Goal: Task Accomplishment & Management: Manage account settings

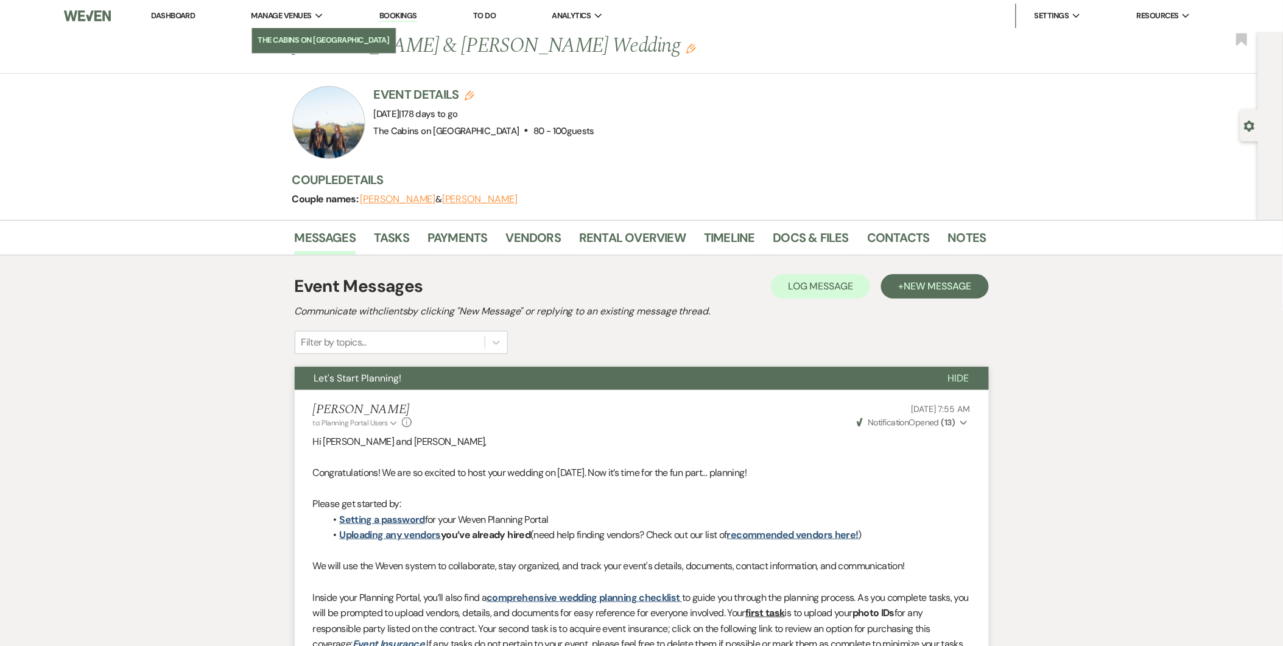
click at [299, 28] on link "The Cabins on [GEOGRAPHIC_DATA]" at bounding box center [324, 40] width 144 height 24
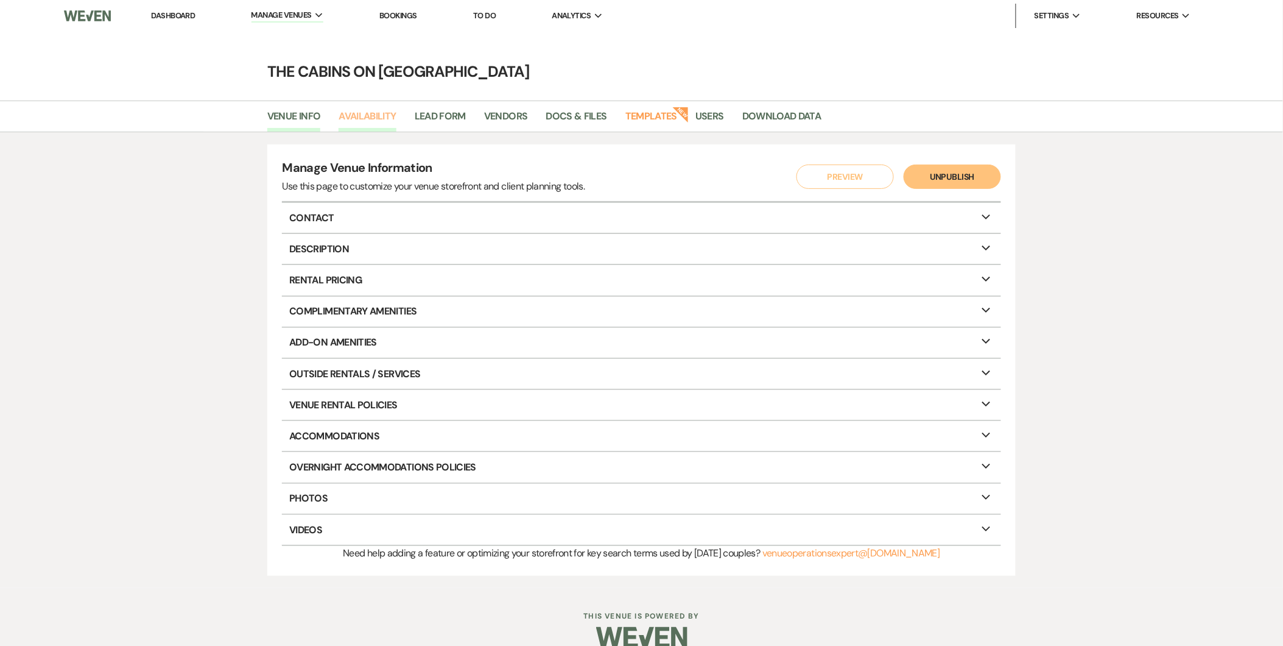
click at [371, 112] on link "Availability" at bounding box center [367, 119] width 57 height 23
select select "2"
select select "2026"
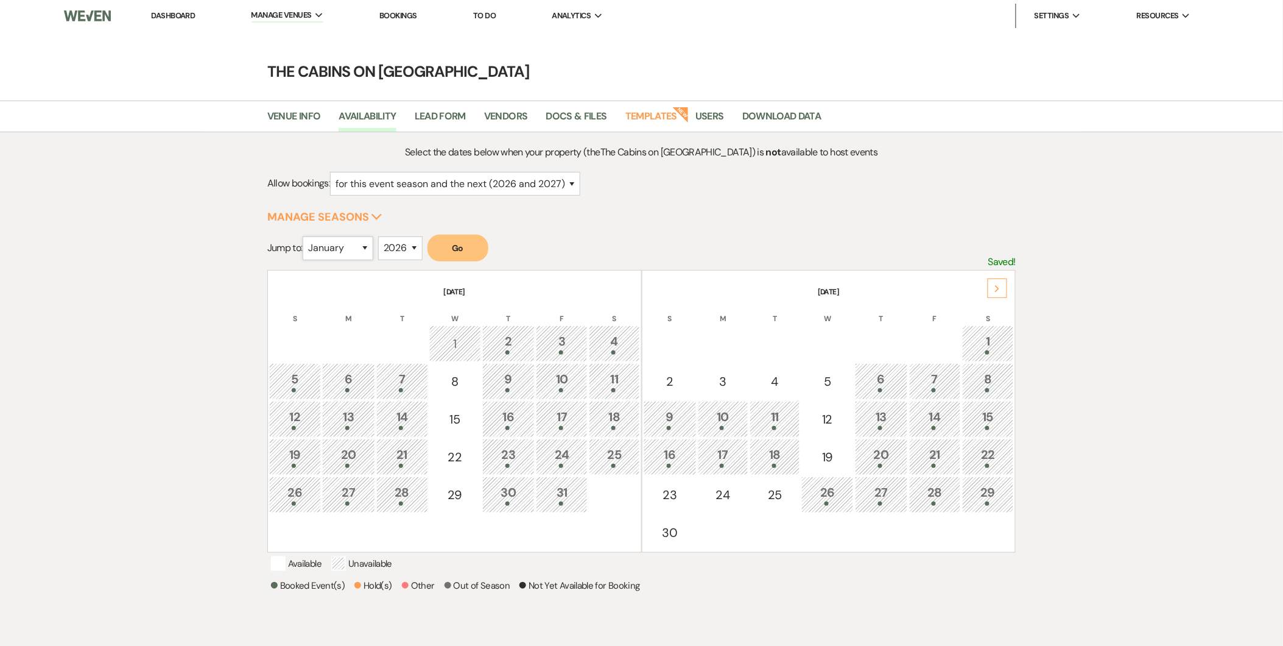
click at [366, 245] on select "January February March April May June July August September October November De…" at bounding box center [338, 248] width 71 height 24
select select "6"
click at [306, 236] on select "January February March April May June July August September October November De…" at bounding box center [338, 248] width 71 height 24
click at [464, 252] on button "Go" at bounding box center [458, 247] width 61 height 27
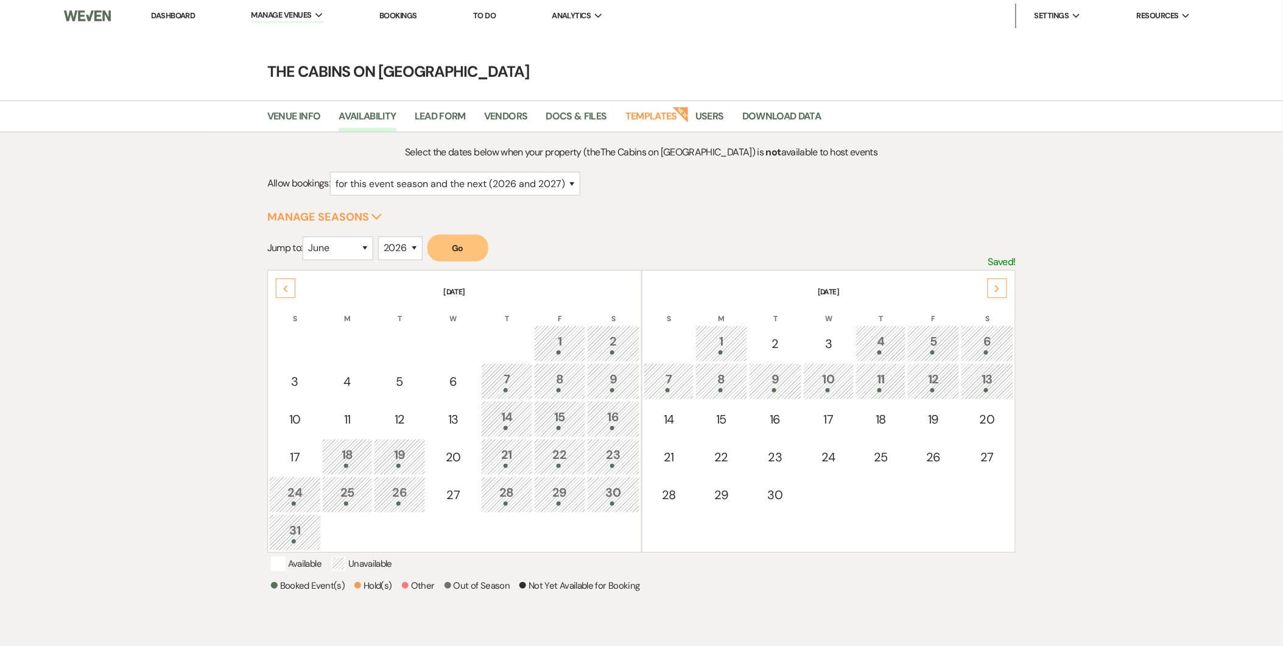
click at [611, 490] on div "30" at bounding box center [614, 494] width 40 height 23
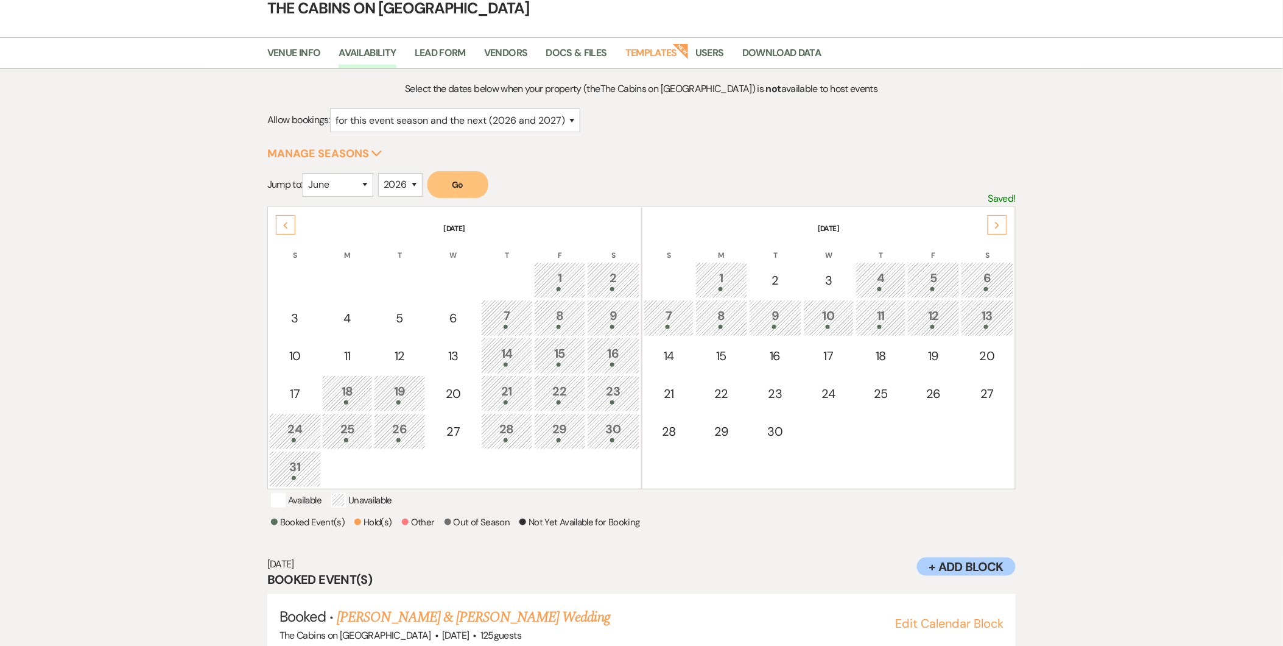
scroll to position [107, 0]
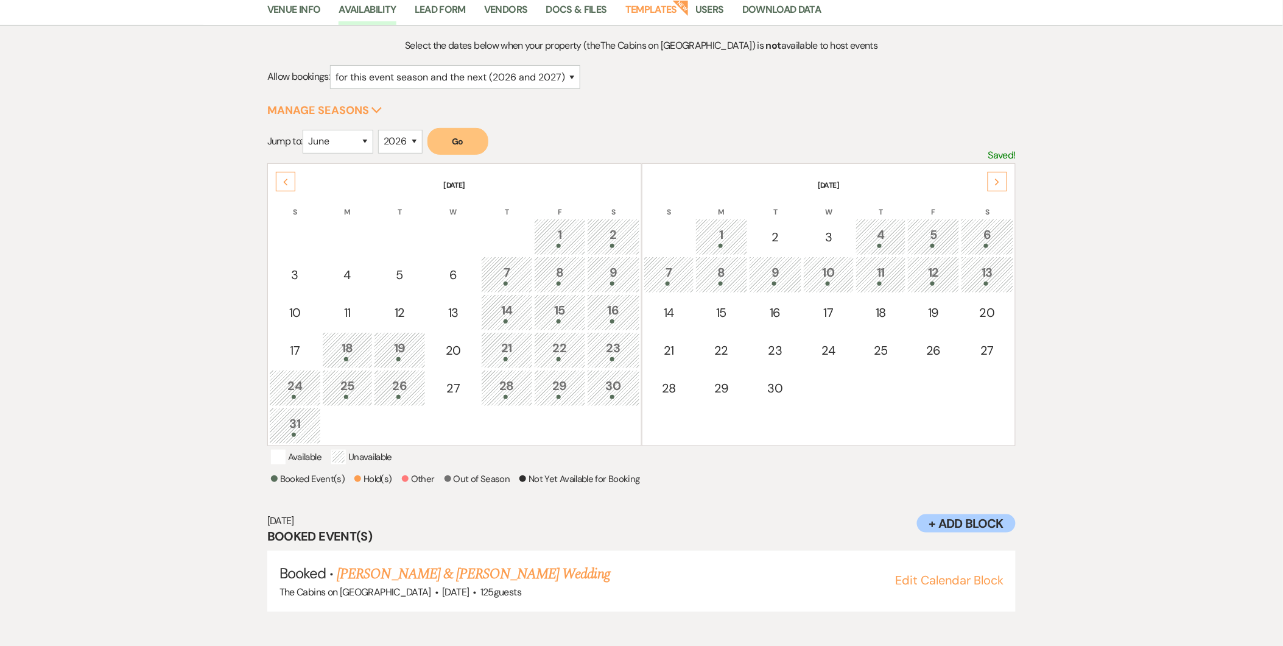
click at [717, 232] on div "1" at bounding box center [721, 236] width 39 height 23
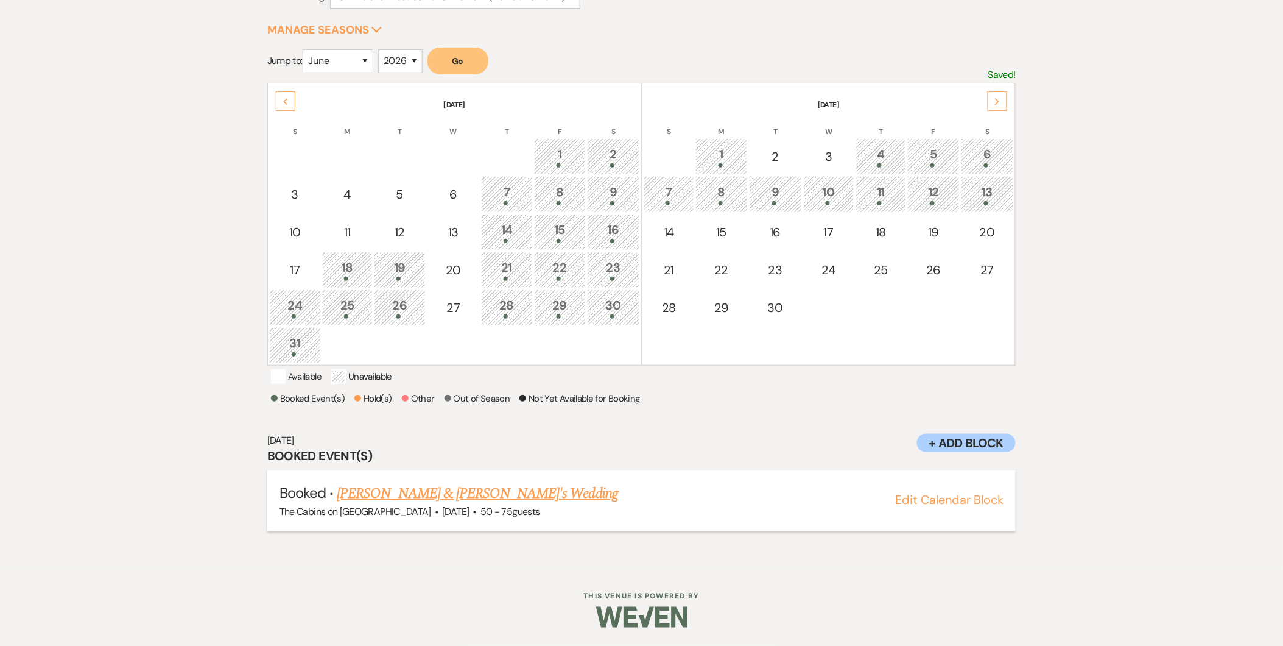
click at [971, 501] on button "Edit Calendar Block" at bounding box center [949, 499] width 108 height 12
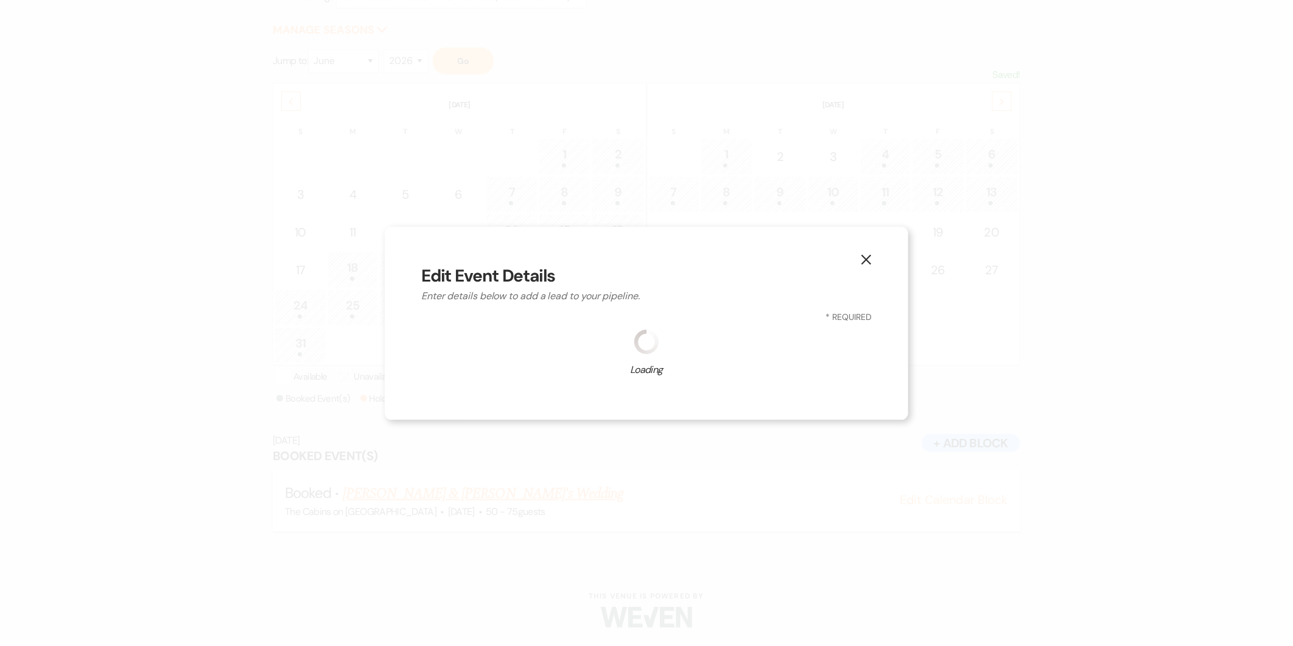
select select "580"
select select "eventDateAnd"
select select "false"
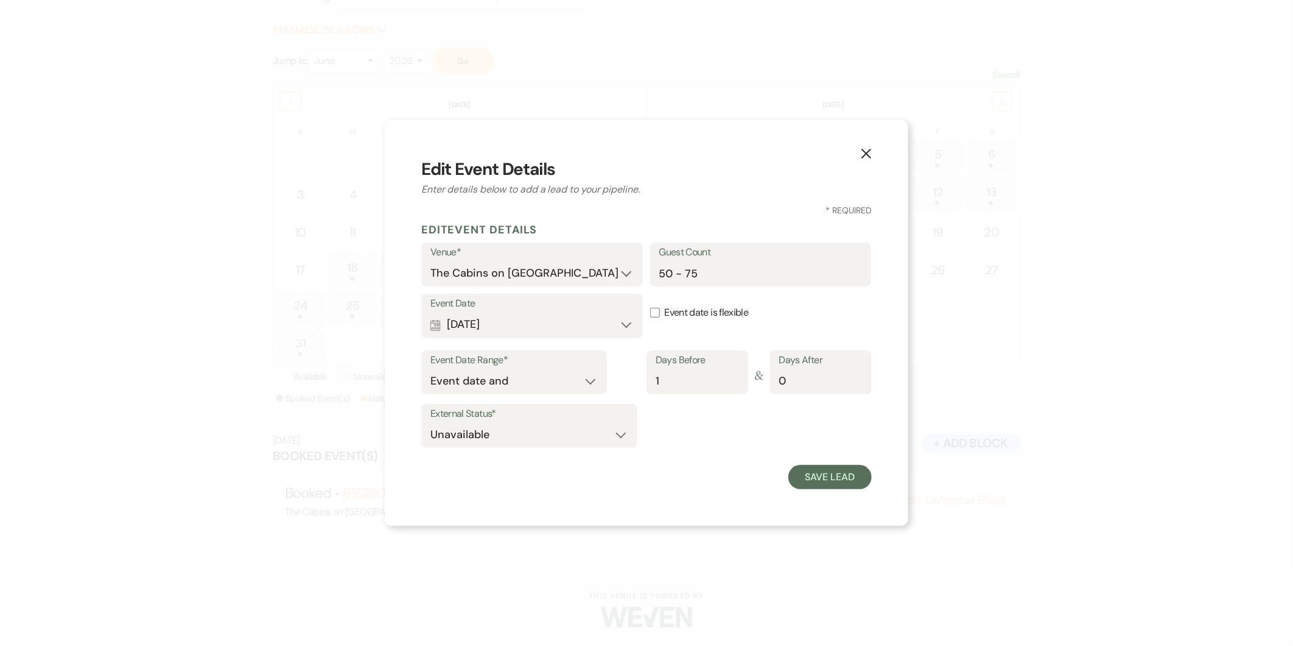
click at [872, 148] on icon "X" at bounding box center [866, 153] width 11 height 11
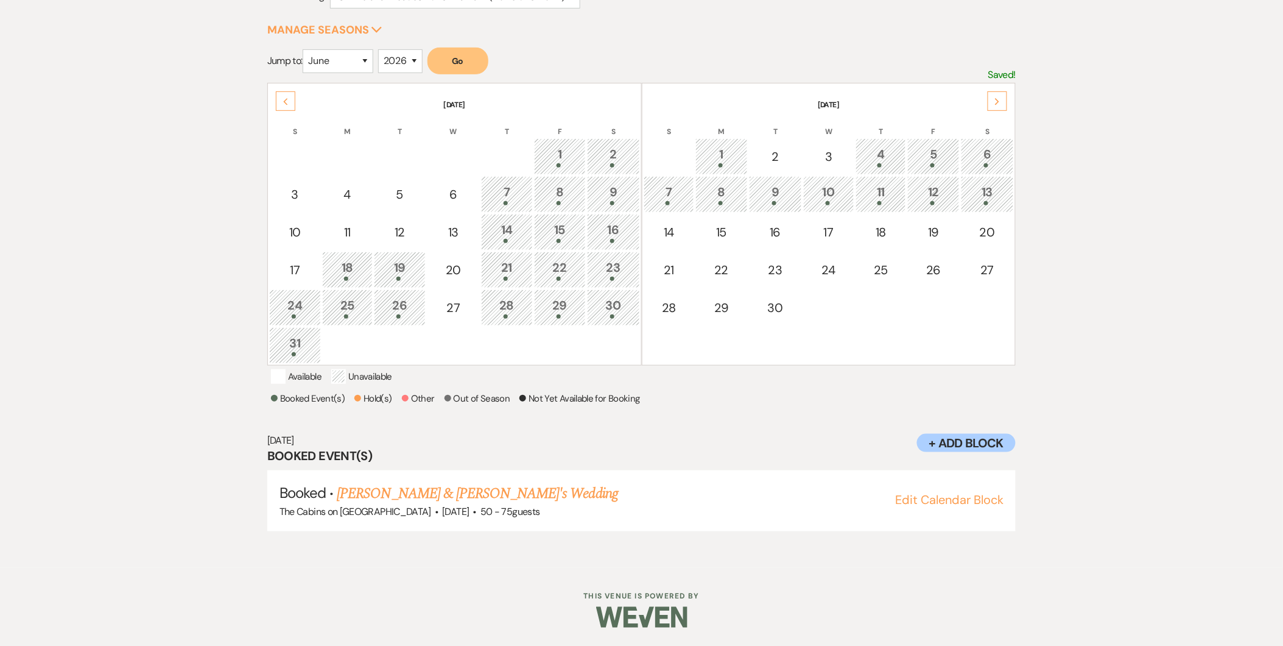
scroll to position [0, 0]
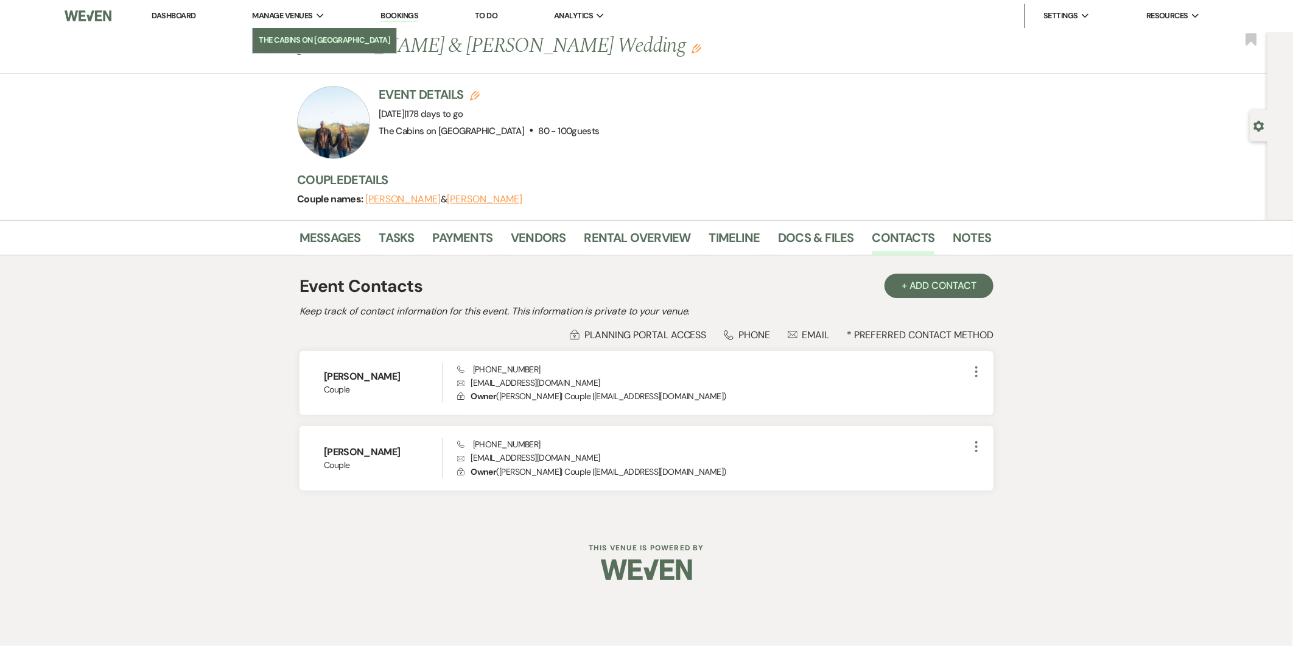
click at [307, 44] on li "The Cabins on [GEOGRAPHIC_DATA]" at bounding box center [325, 40] width 132 height 12
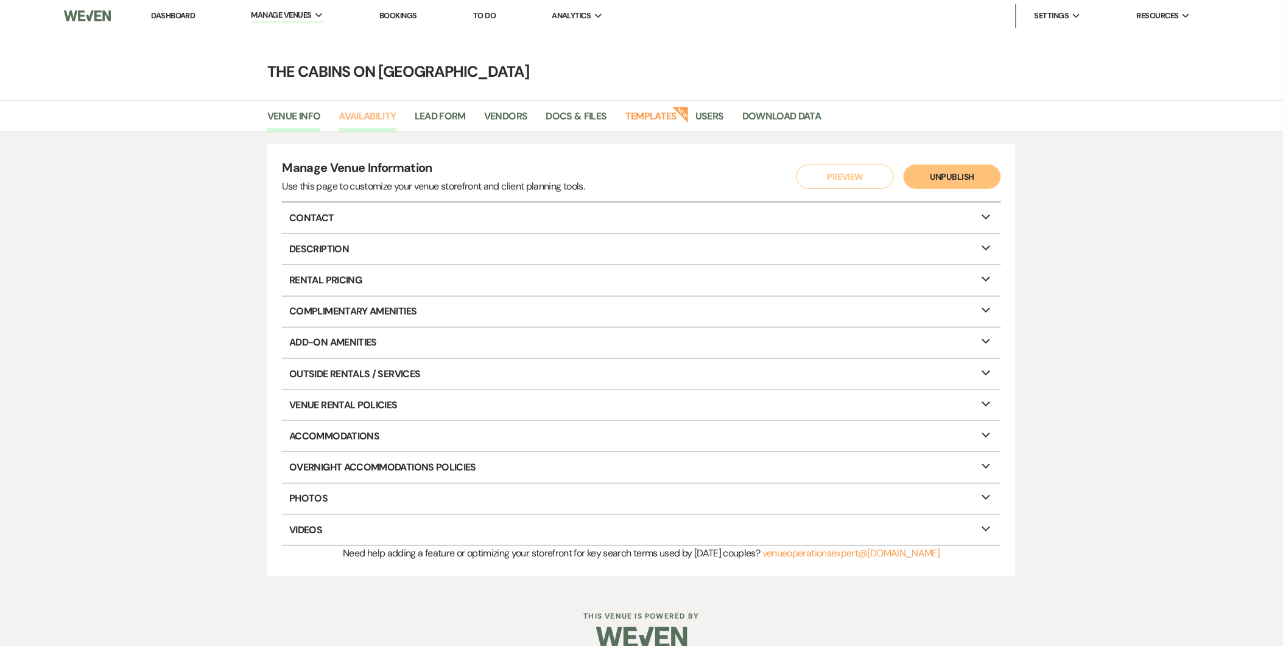
click at [360, 122] on link "Availability" at bounding box center [367, 119] width 57 height 23
select select "2"
select select "2026"
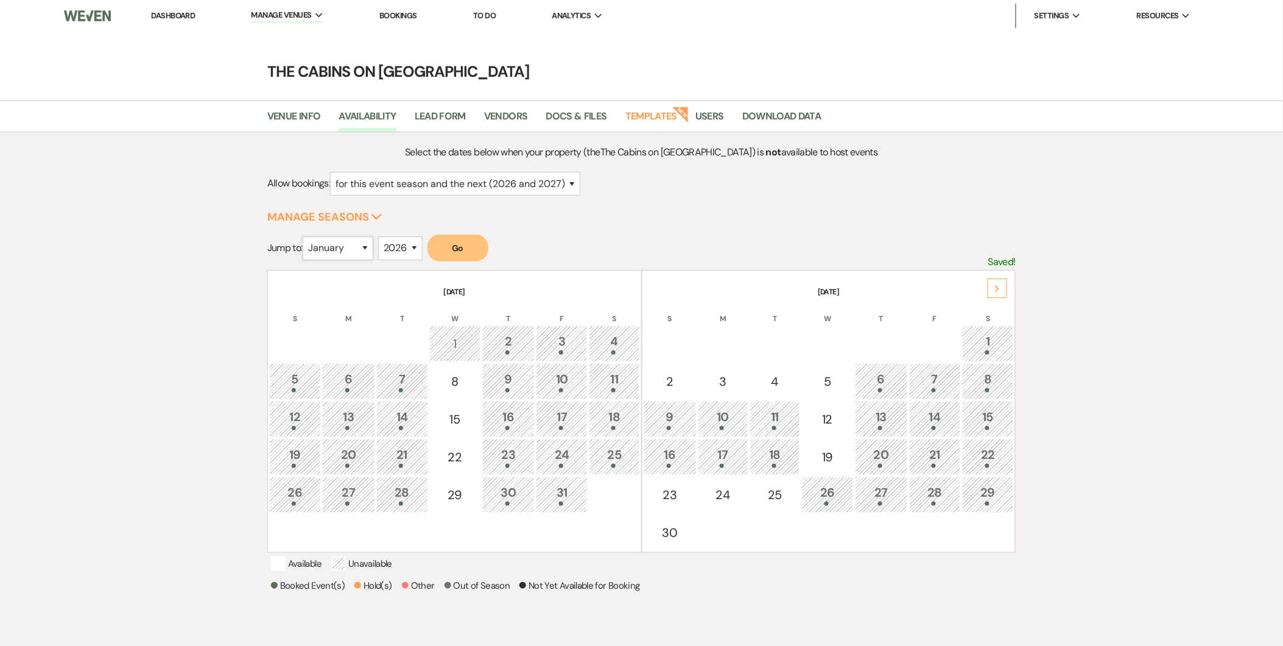
click at [368, 247] on select "January February March April May June July August September October November De…" at bounding box center [338, 248] width 71 height 24
select select "6"
click at [306, 236] on select "January February March April May June July August September October November De…" at bounding box center [338, 248] width 71 height 24
click at [466, 250] on button "Go" at bounding box center [458, 247] width 61 height 27
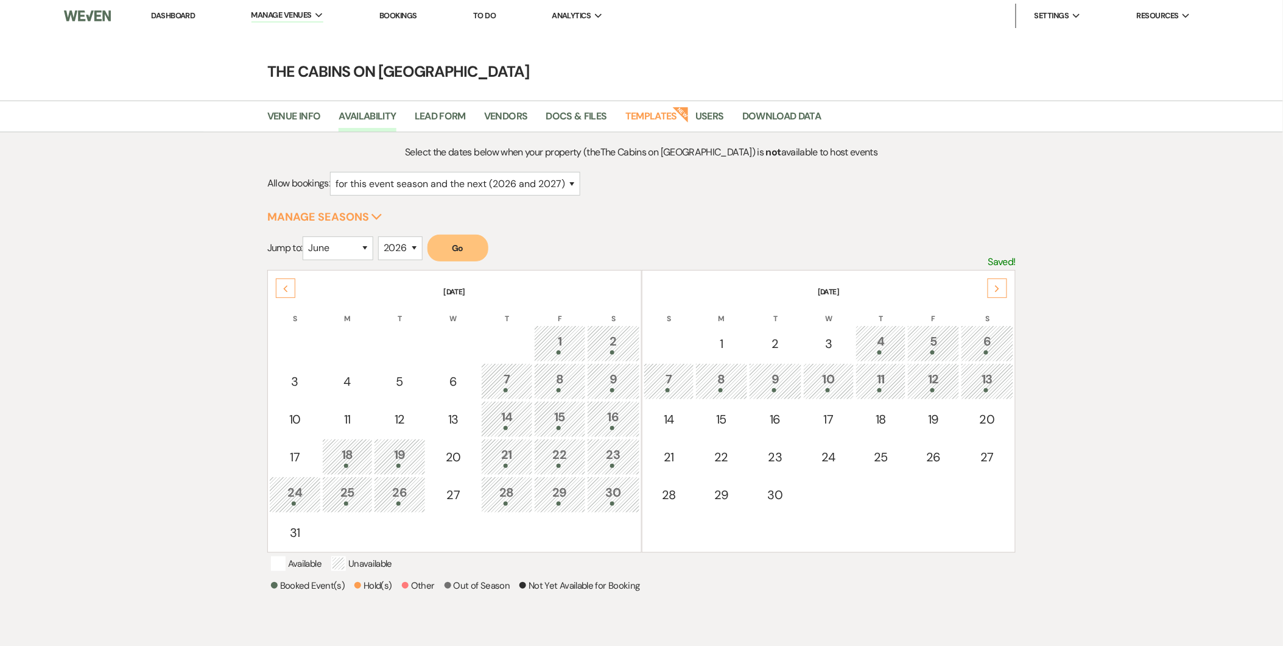
click at [622, 488] on div "30" at bounding box center [614, 494] width 40 height 23
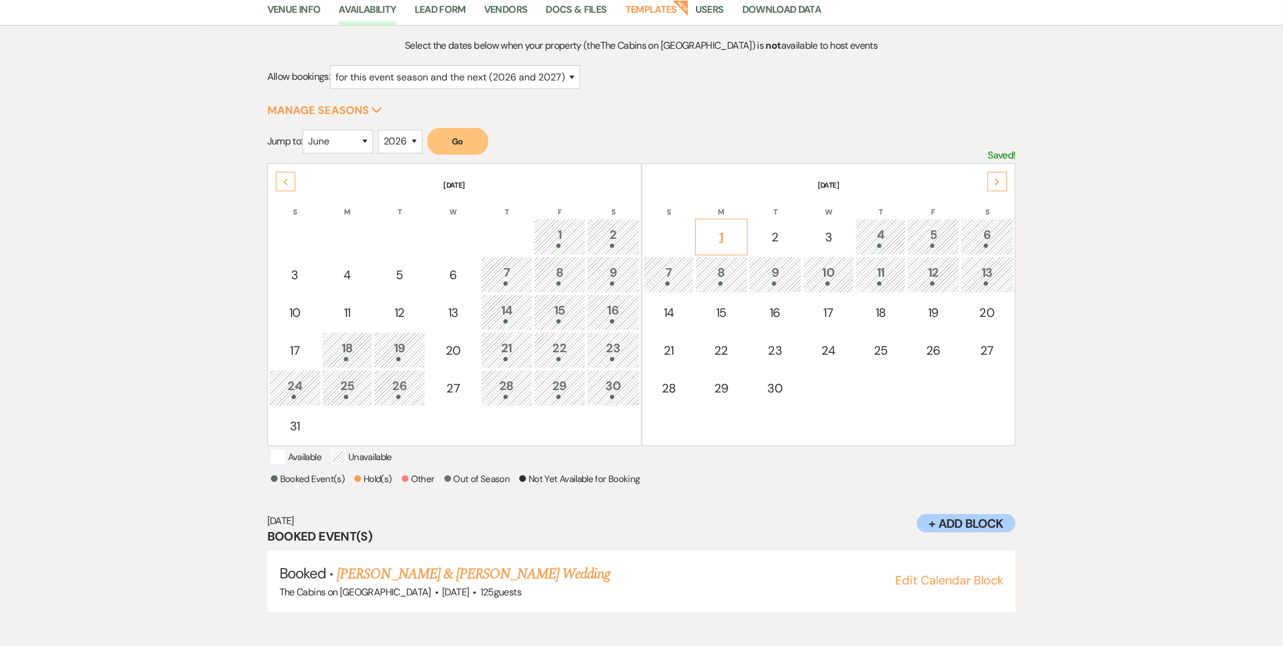
click at [720, 234] on div "1" at bounding box center [721, 237] width 39 height 18
select select "other"
select select "false"
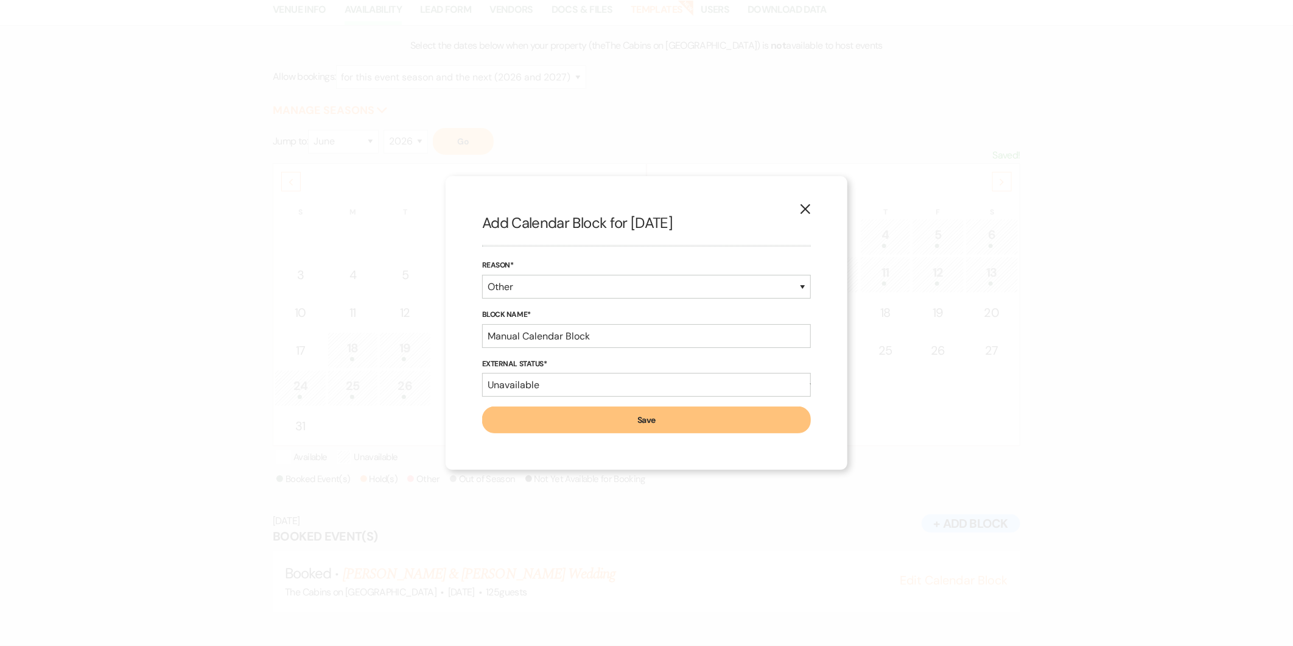
click at [807, 214] on icon "X" at bounding box center [805, 208] width 11 height 11
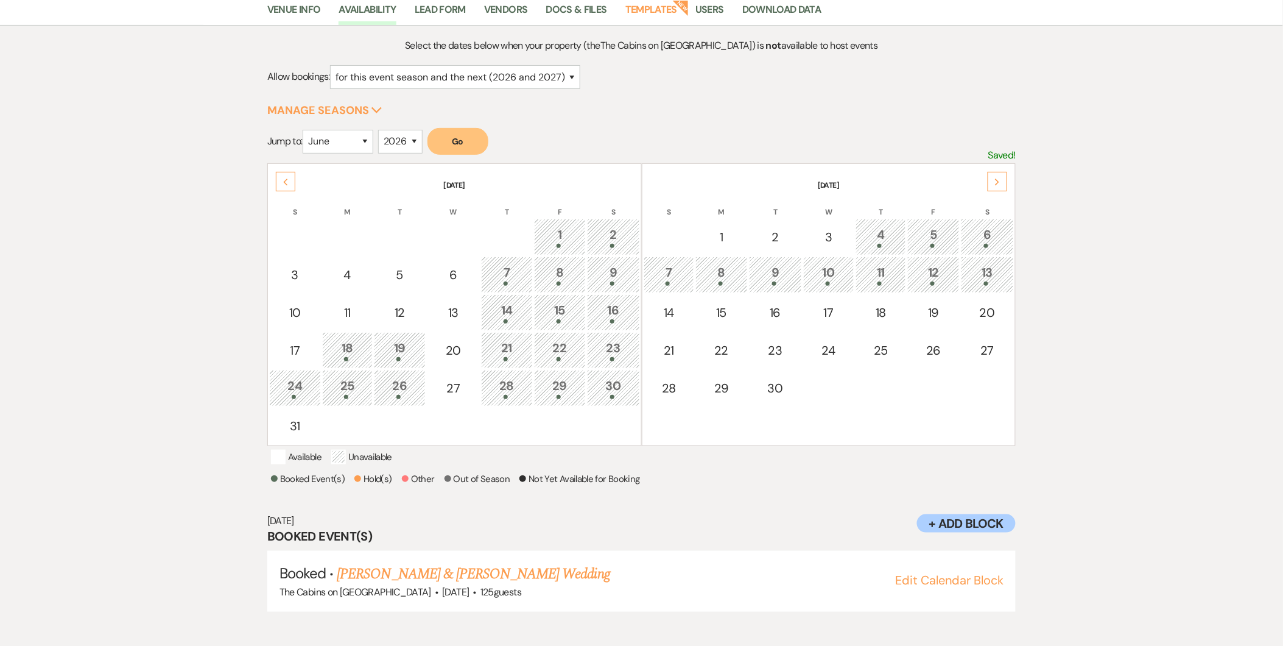
click at [979, 529] on button "+ Add Block" at bounding box center [966, 523] width 99 height 18
select select "other"
select select "false"
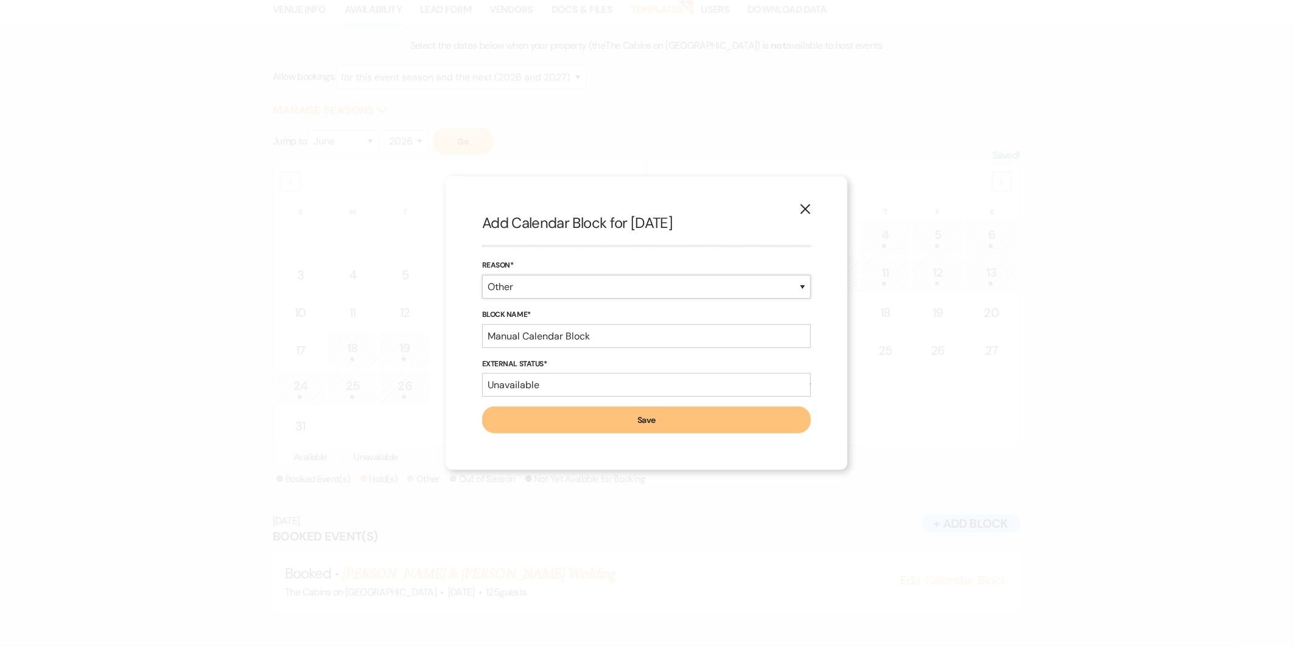
click at [726, 290] on select "Booked Event Hold Other" at bounding box center [646, 287] width 329 height 24
select select "bookedEvent"
click at [482, 298] on select "Booked Event Hold Other" at bounding box center [646, 287] width 329 height 24
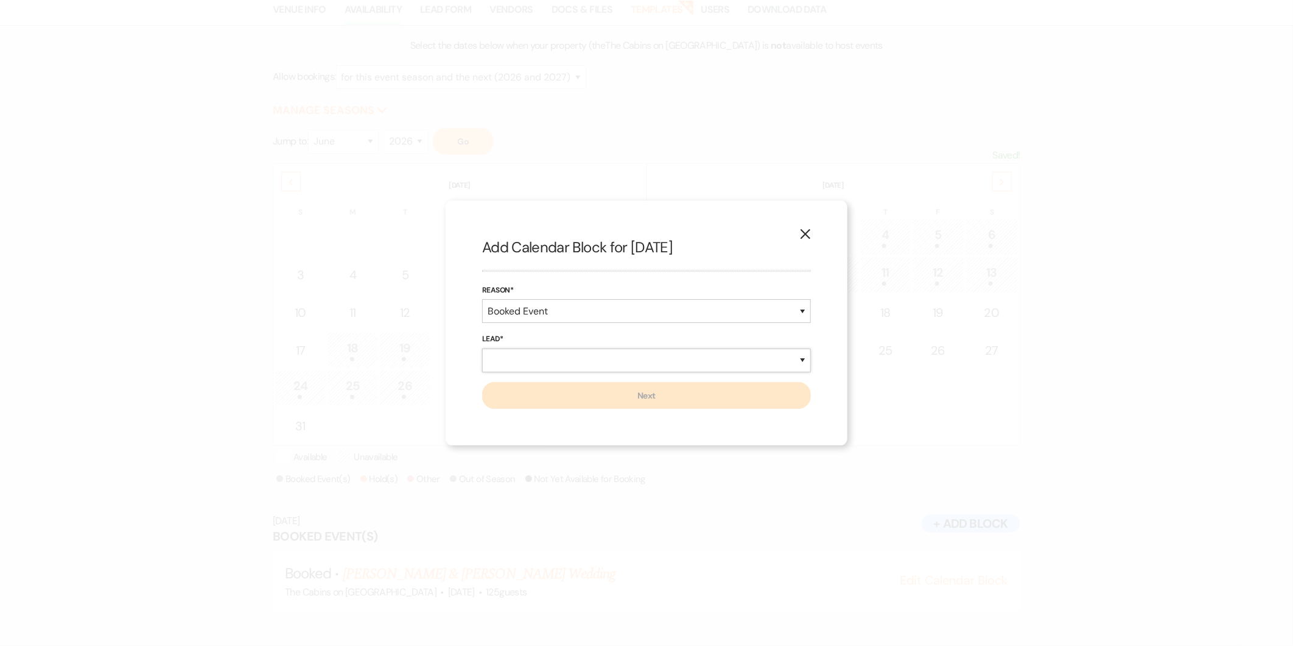
click at [664, 353] on select "New Lead Existing Lead" at bounding box center [646, 360] width 329 height 24
click at [806, 234] on use "button" at bounding box center [806, 234] width 10 height 10
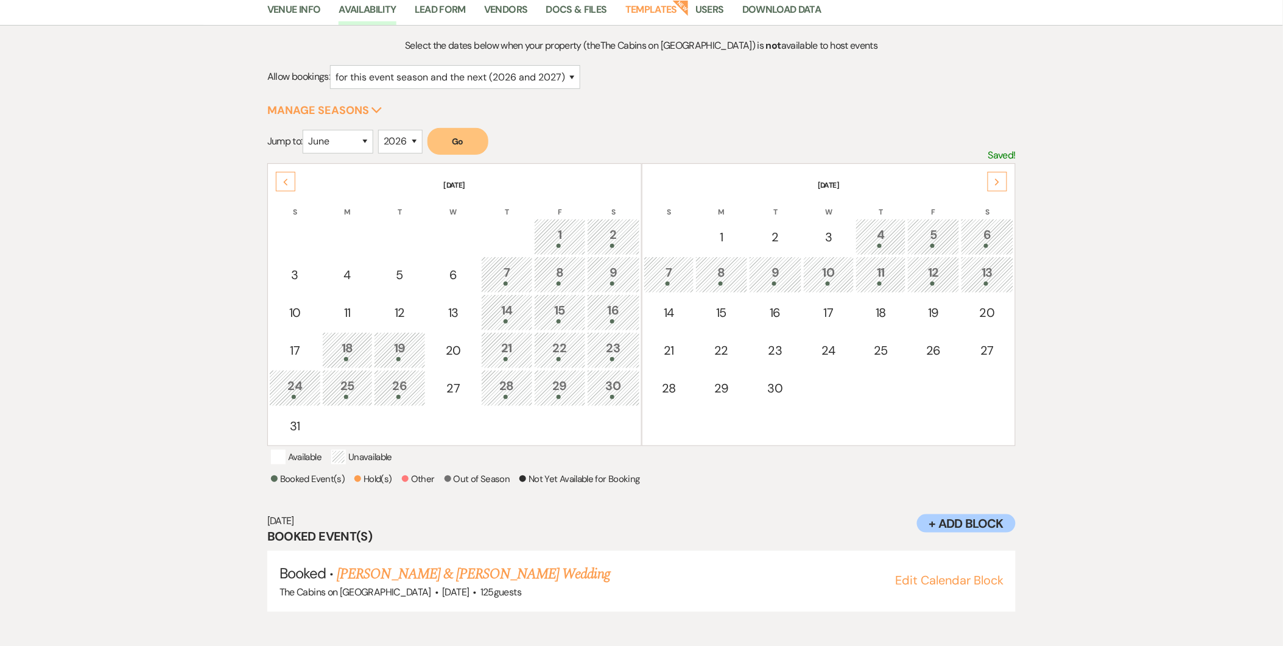
click at [945, 532] on button "+ Add Block" at bounding box center [966, 523] width 99 height 18
select select "other"
select select "false"
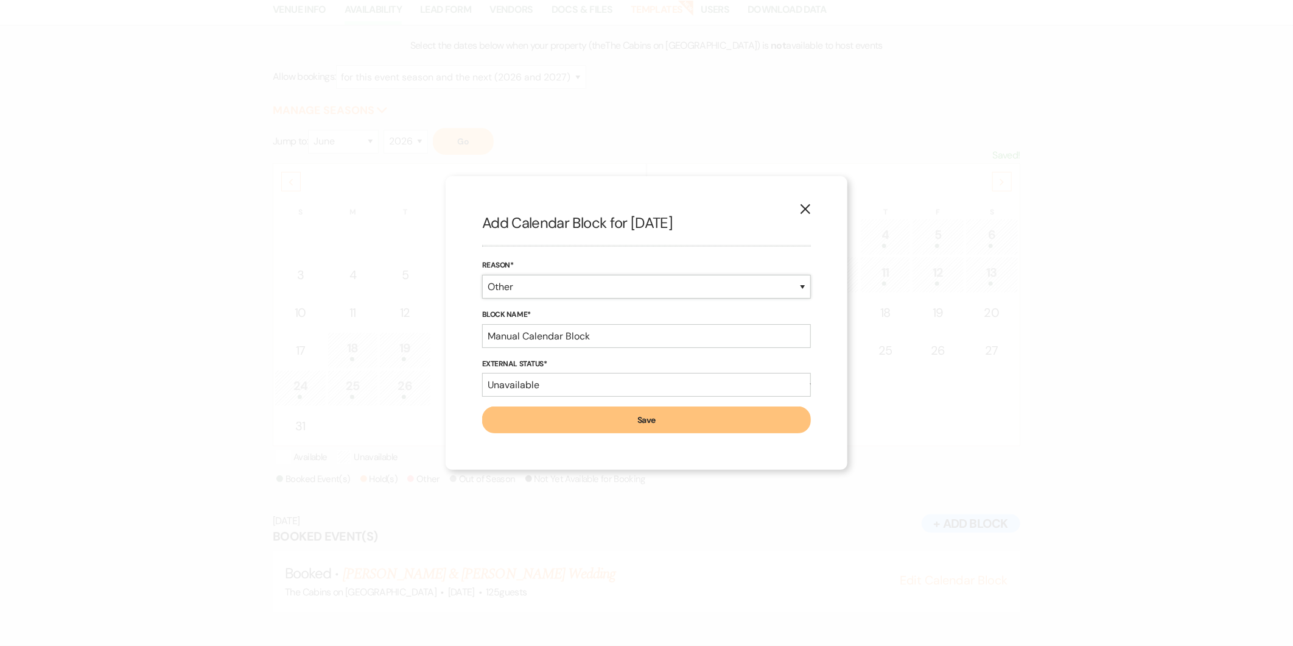
click at [795, 278] on select "Booked Event Hold Other" at bounding box center [646, 287] width 329 height 24
click at [803, 214] on icon "X" at bounding box center [805, 208] width 11 height 11
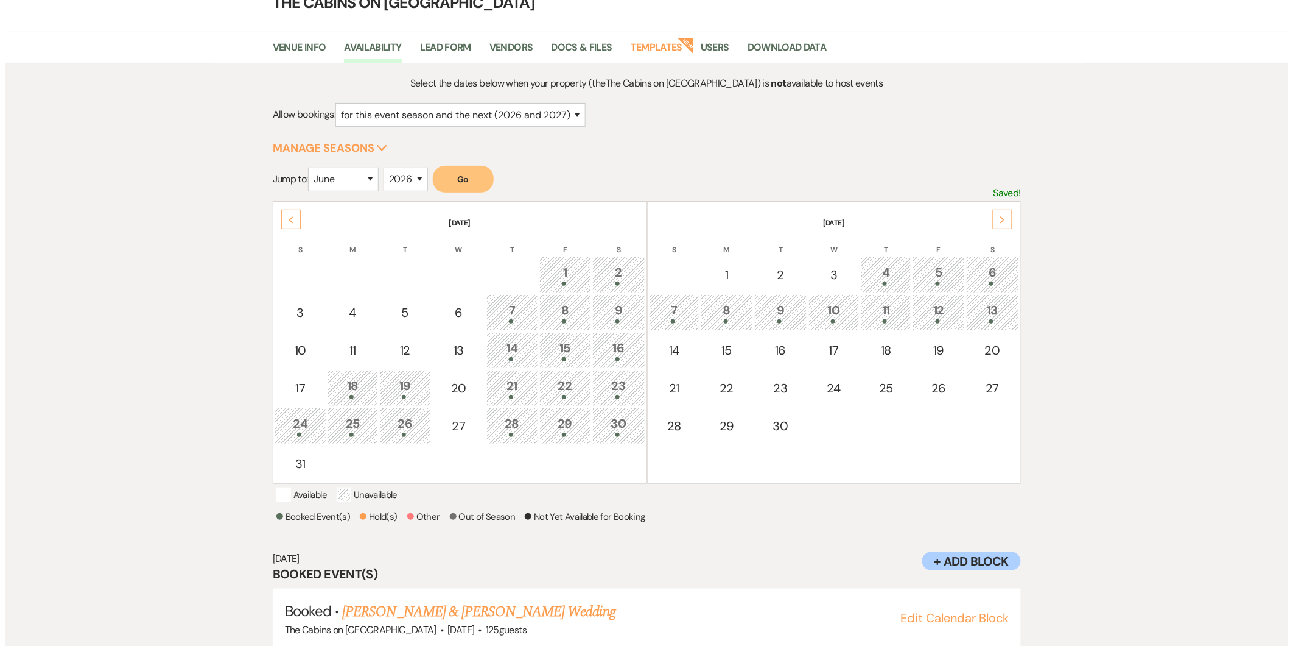
scroll to position [0, 0]
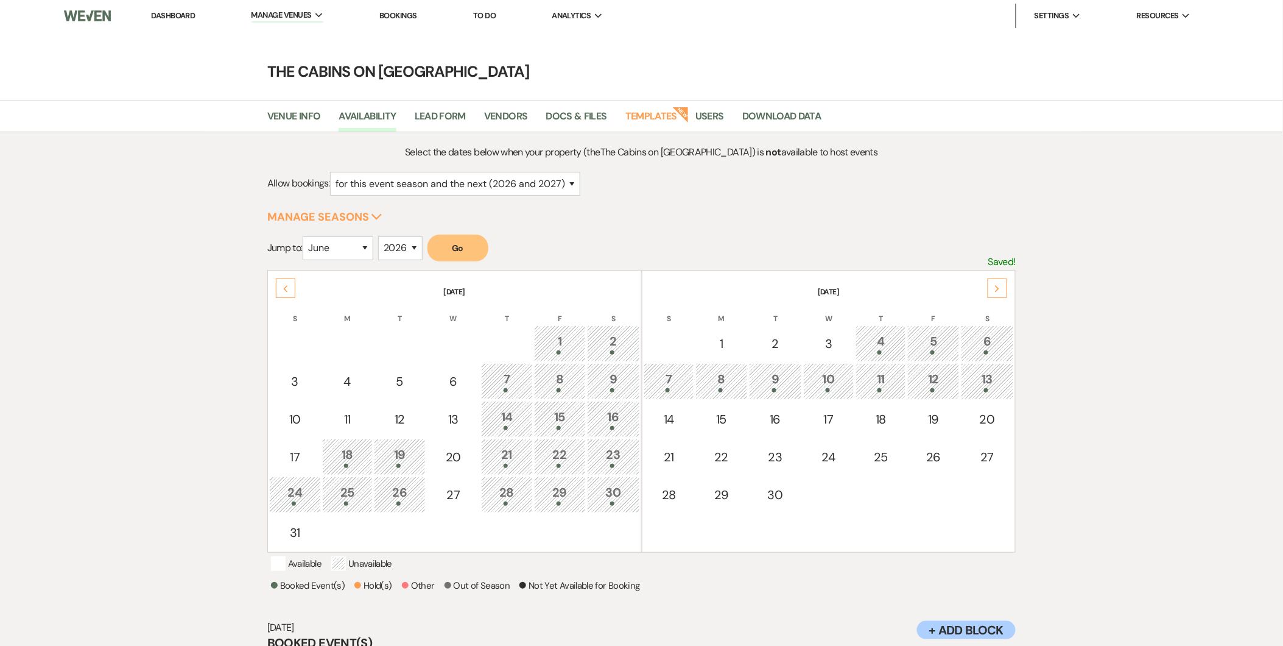
click at [192, 20] on li "Dashboard" at bounding box center [173, 16] width 56 height 24
click at [184, 9] on li "Dashboard" at bounding box center [173, 16] width 56 height 24
drag, startPoint x: 179, startPoint y: 21, endPoint x: 184, endPoint y: 14, distance: 8.8
click at [184, 14] on li "Dashboard" at bounding box center [173, 16] width 56 height 24
click at [184, 14] on link "Dashboard" at bounding box center [173, 15] width 44 height 10
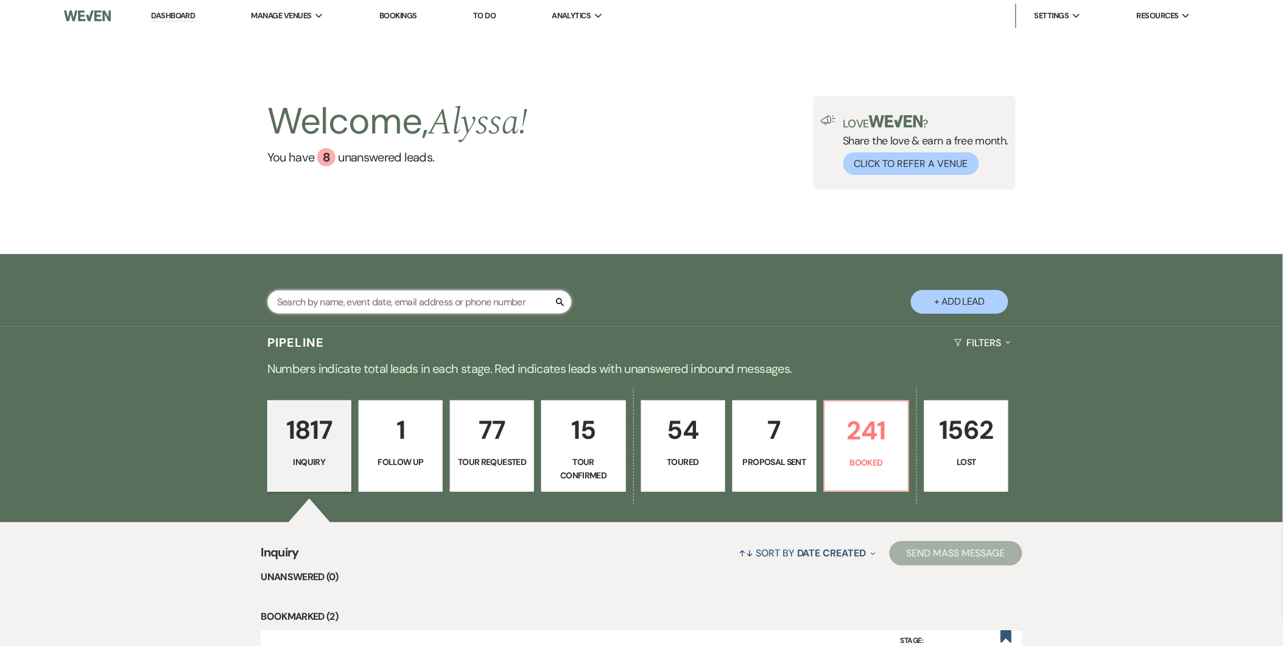
click at [398, 291] on input "text" at bounding box center [419, 302] width 304 height 24
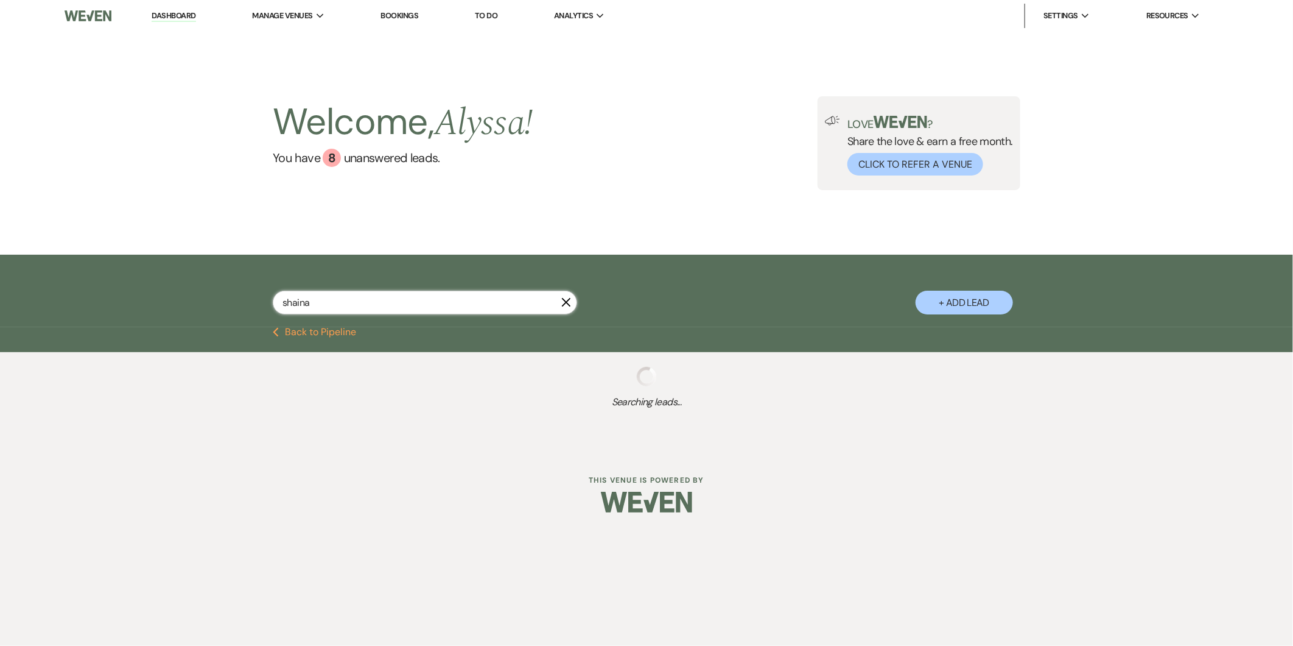
type input "shaina"
select select "6"
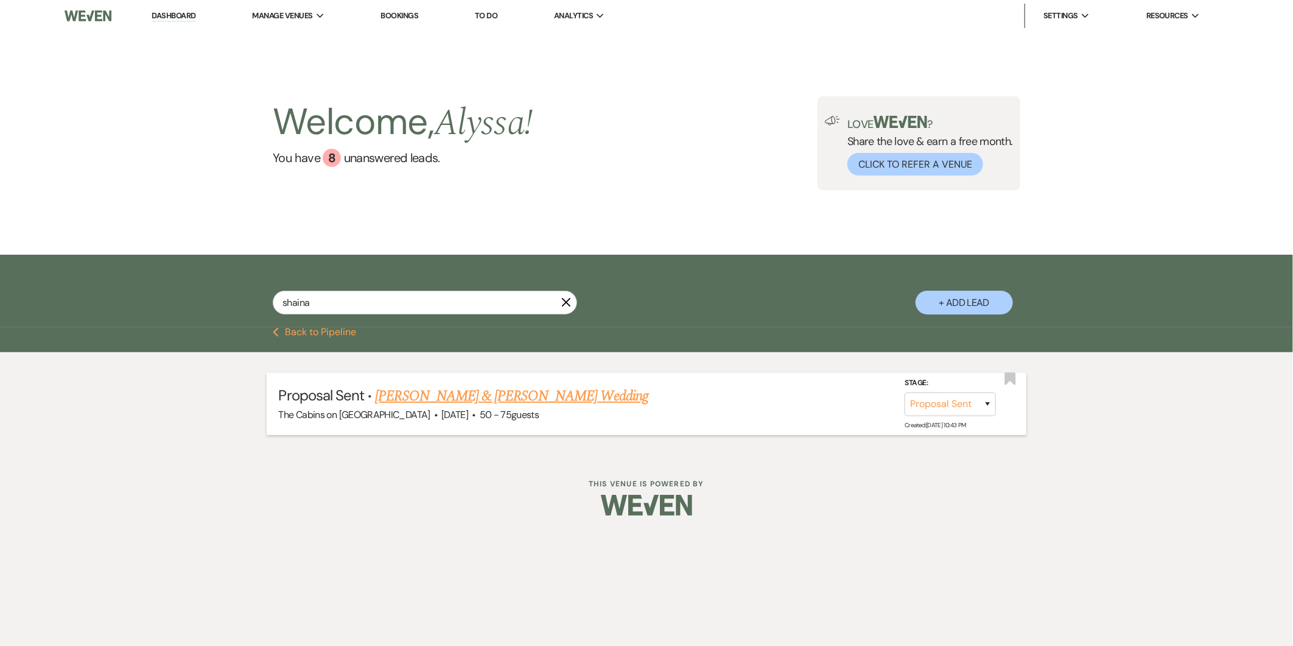
click at [516, 402] on link "[PERSON_NAME] & [PERSON_NAME] Wedding" at bounding box center [511, 396] width 273 height 22
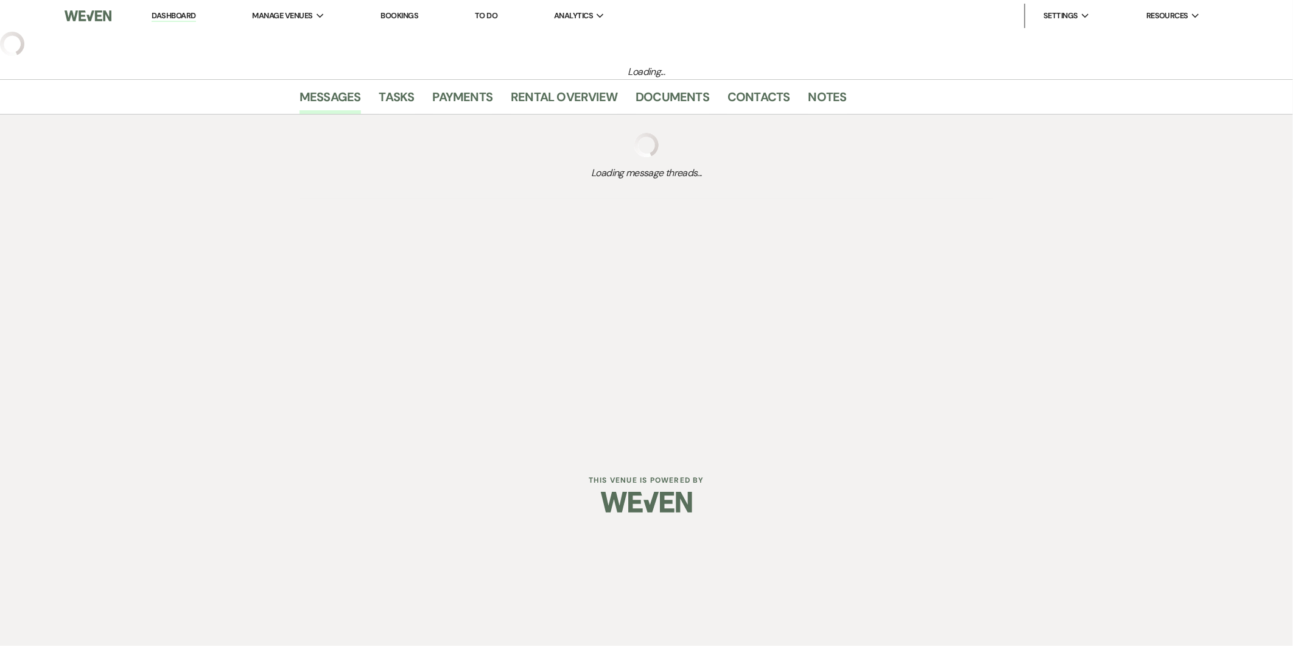
select select "6"
select select "5"
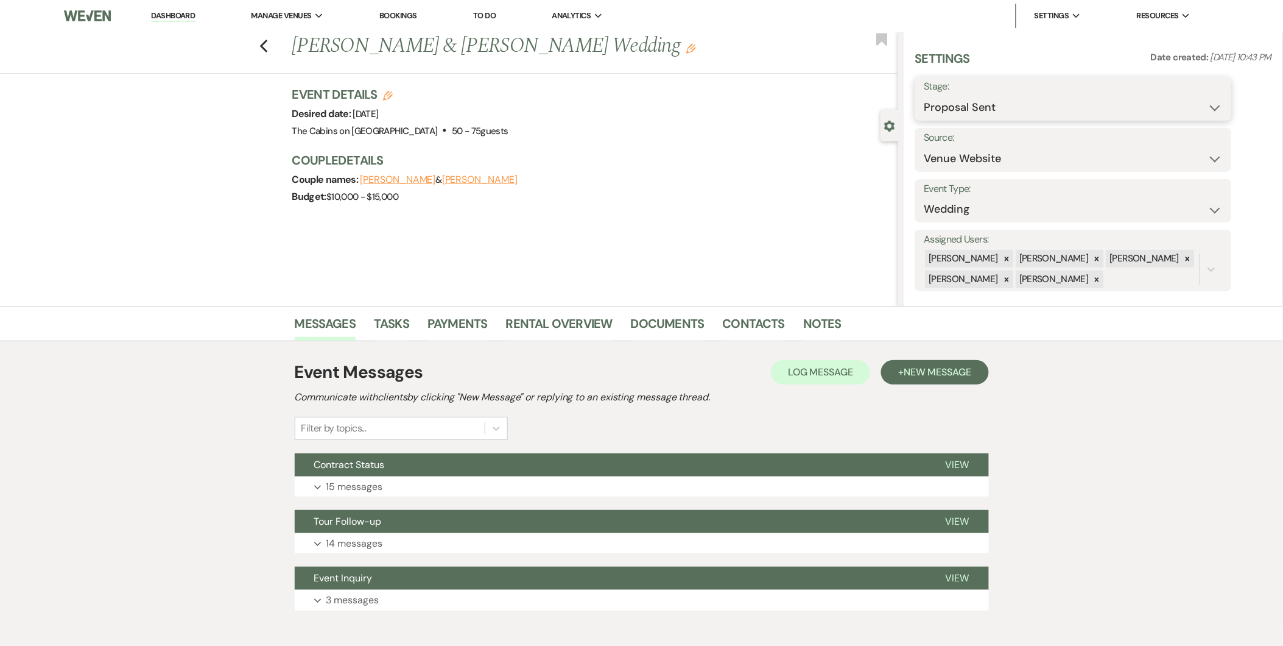
click at [1007, 97] on select "Inquiry Follow Up Tour Requested Tour Confirmed Toured Proposal Sent Booked Lost" at bounding box center [1073, 108] width 298 height 24
select select "7"
click at [924, 96] on select "Inquiry Follow Up Tour Requested Tour Confirmed Toured Proposal Sent Booked Lost" at bounding box center [1073, 108] width 298 height 24
click at [1185, 104] on button "Save" at bounding box center [1197, 98] width 69 height 24
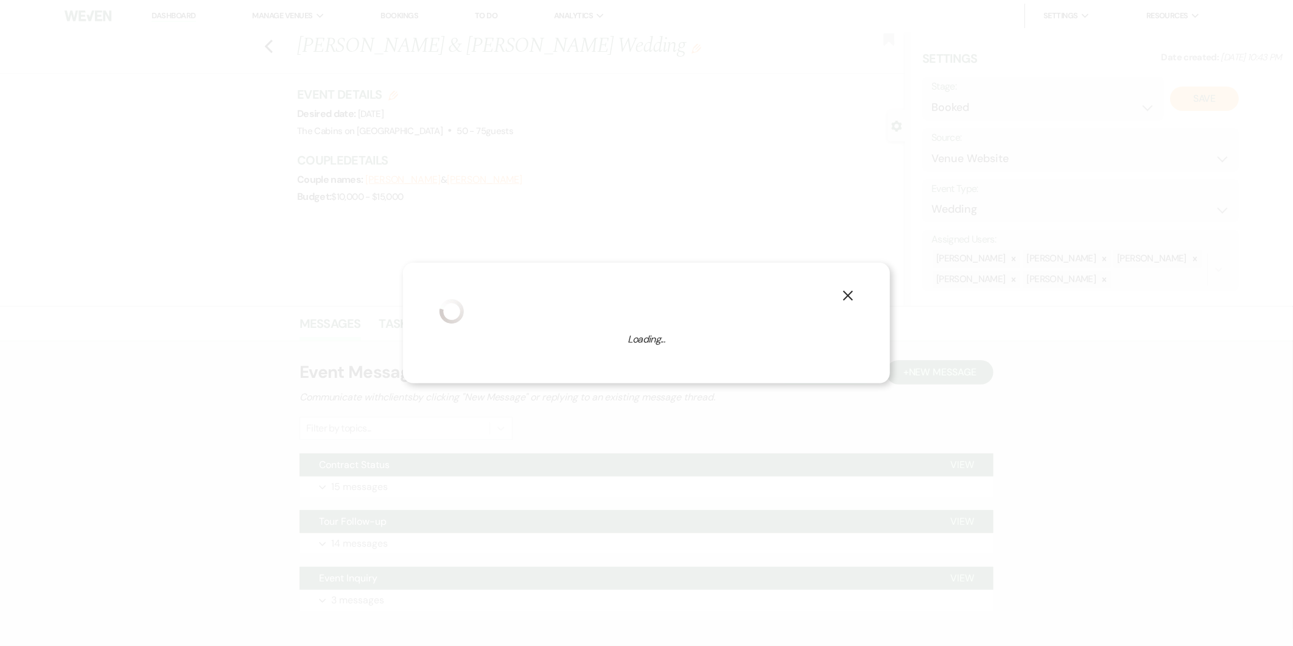
select select "1"
select select "580"
select select "eventDateAnd"
select select "false"
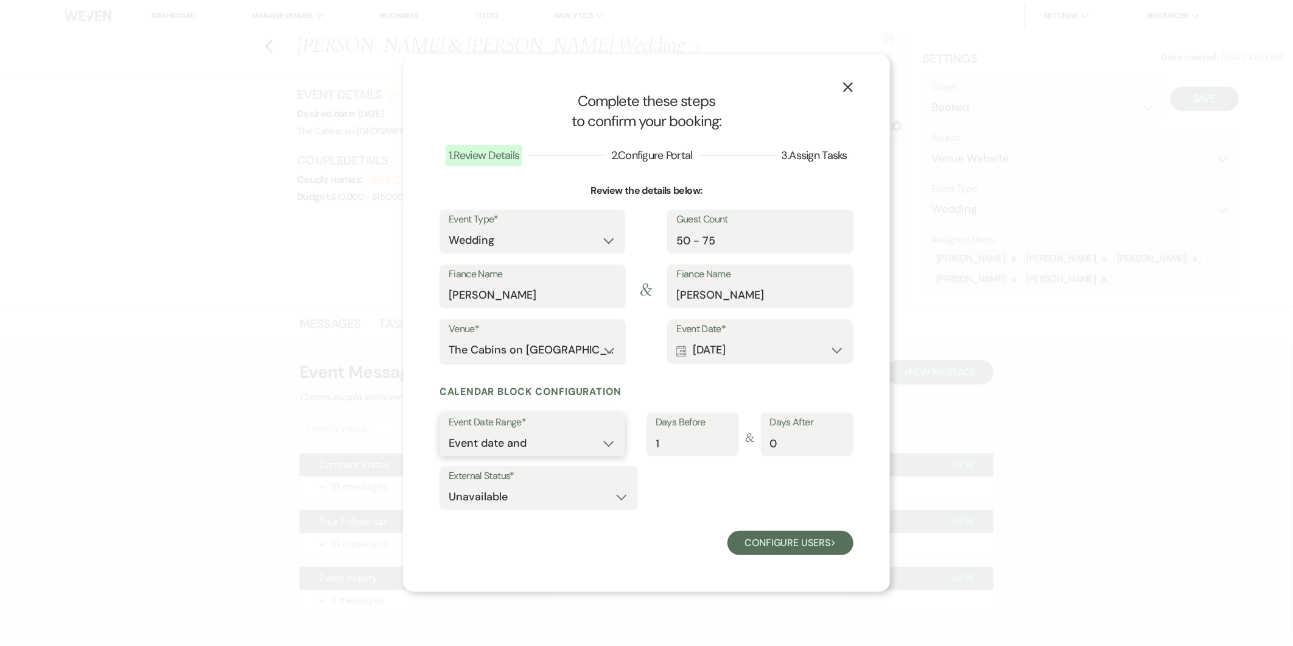
click at [612, 448] on select "Event date only Event date and" at bounding box center [532, 443] width 167 height 24
click at [795, 443] on input "0" at bounding box center [807, 443] width 74 height 24
click at [842, 442] on input "1" at bounding box center [807, 443] width 74 height 24
type input "0"
click at [837, 446] on input "0" at bounding box center [807, 443] width 74 height 24
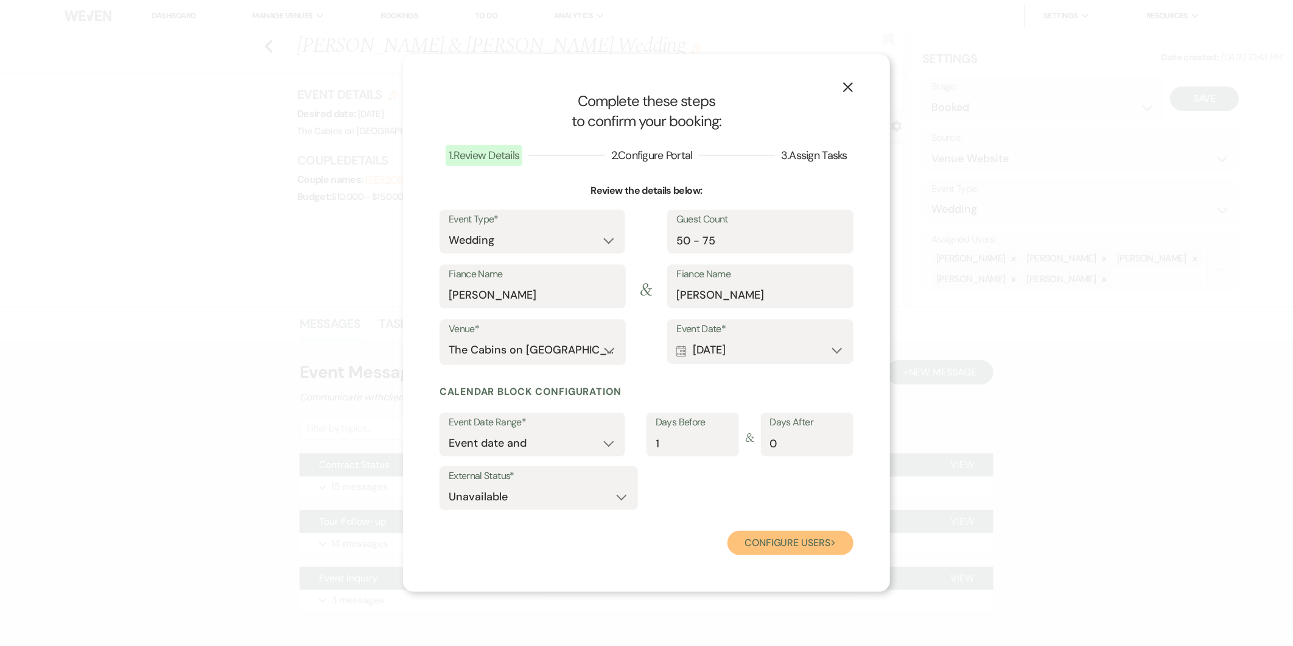
click at [754, 537] on button "Configure users Next" at bounding box center [791, 542] width 126 height 24
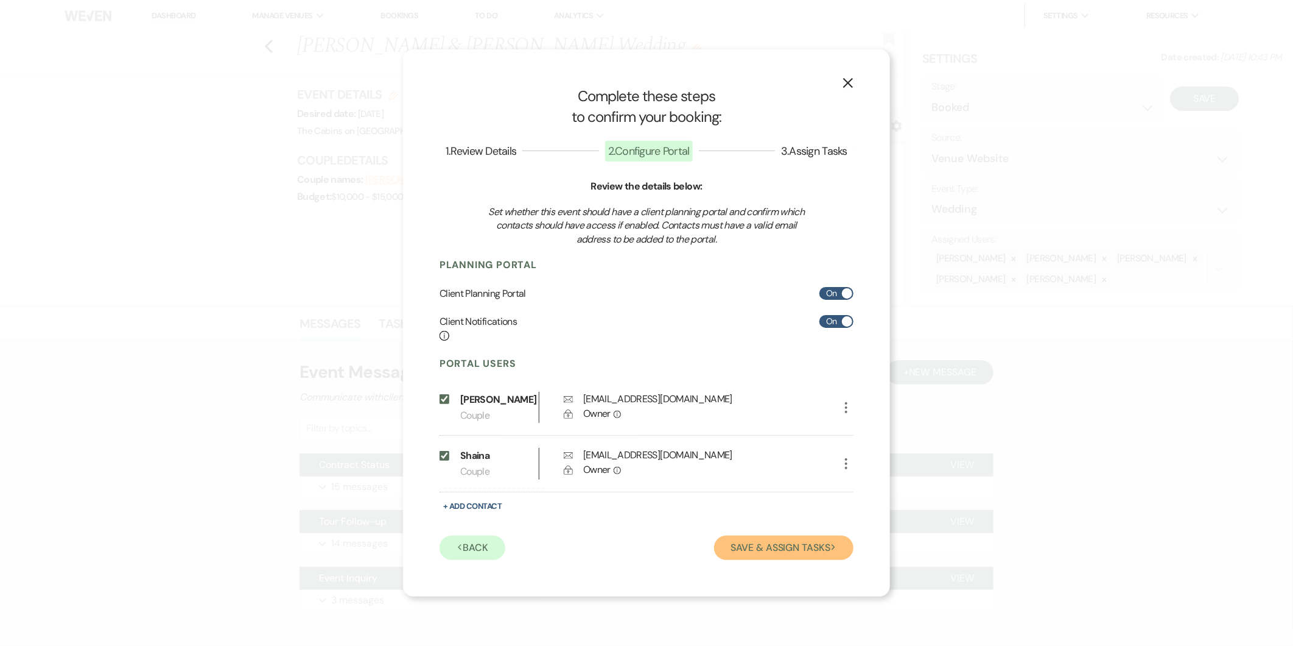
click at [729, 551] on button "Save & Assign Tasks Next" at bounding box center [783, 547] width 139 height 24
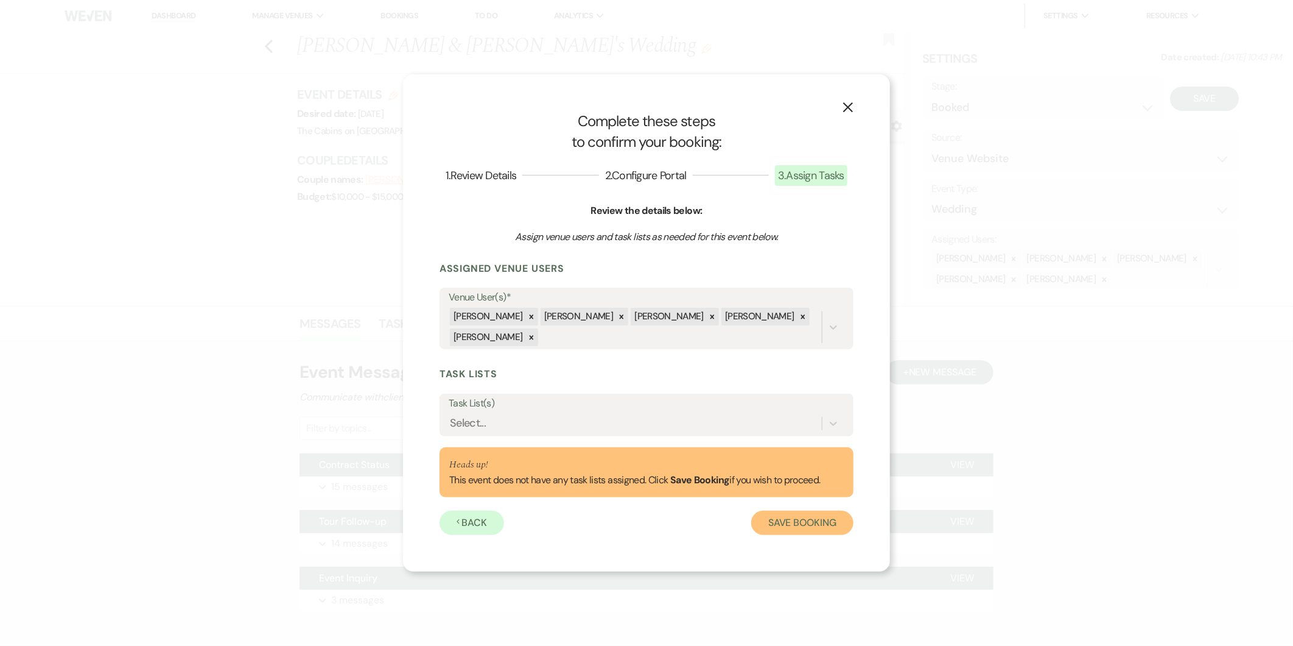
click at [771, 516] on button "Save Booking" at bounding box center [802, 522] width 102 height 24
select select "1499"
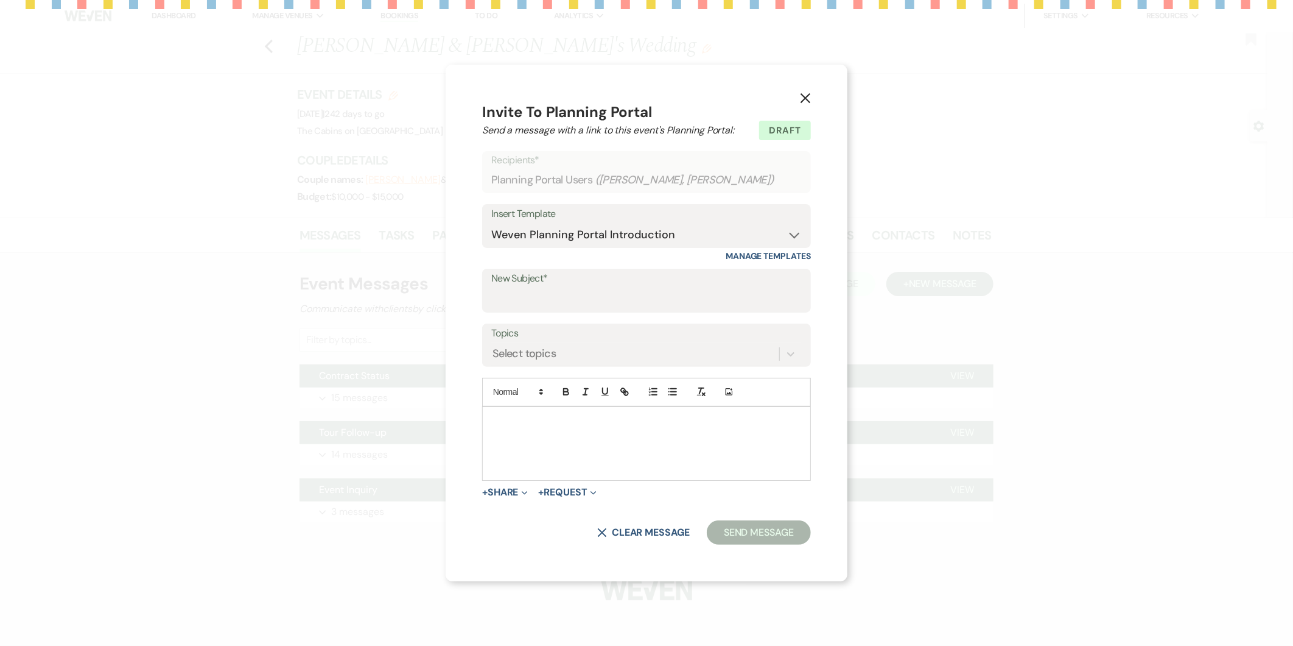
type input "Let's Start Planning!"
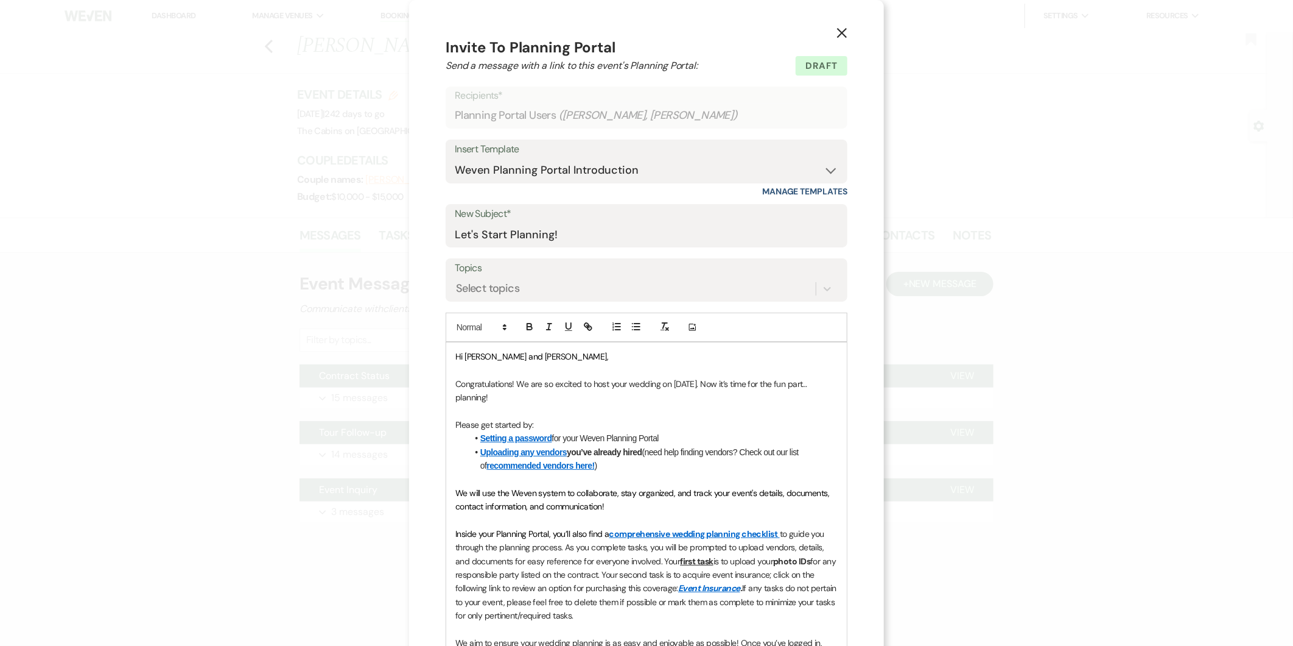
click at [581, 183] on div "Insert Template -- Initial Inquiry Response Tour Request Response Follow Up Cop…" at bounding box center [647, 167] width 402 height 57
click at [597, 169] on select "-- Initial Inquiry Response Tour Request Response Follow Up Copy of Initial Inq…" at bounding box center [647, 170] width 384 height 24
select select "6016"
click at [455, 158] on select "-- Initial Inquiry Response Tour Request Response Follow Up Copy of Initial Inq…" at bounding box center [647, 170] width 384 height 24
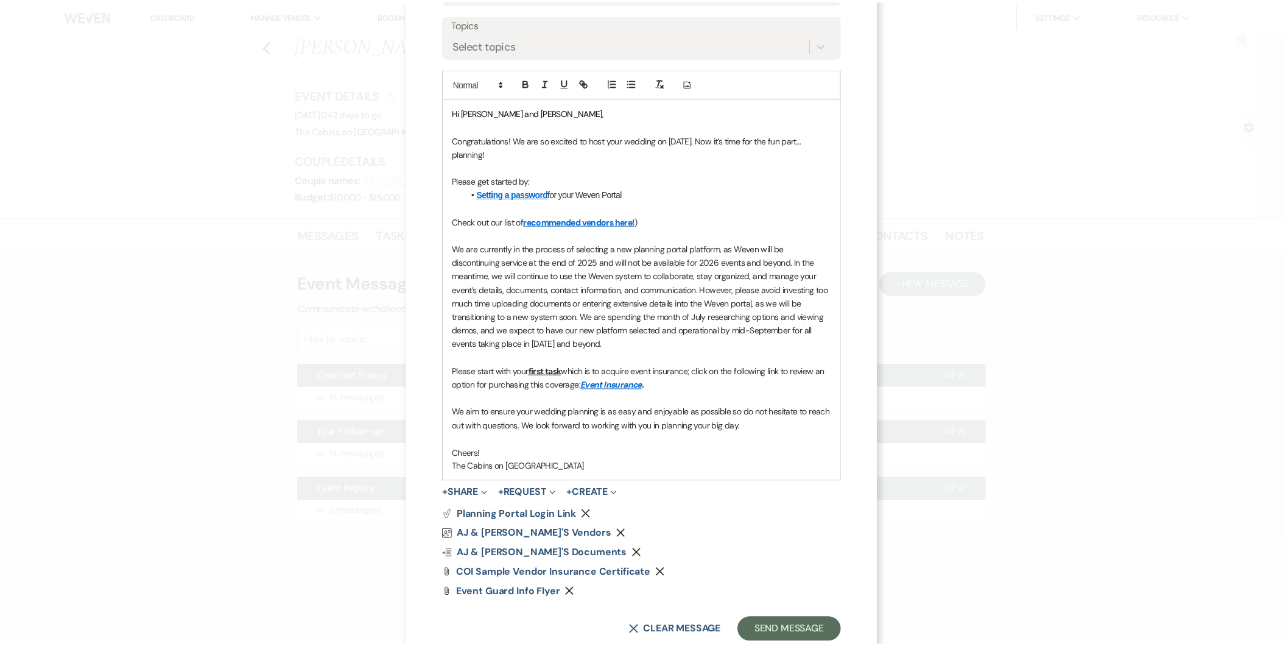
scroll to position [277, 0]
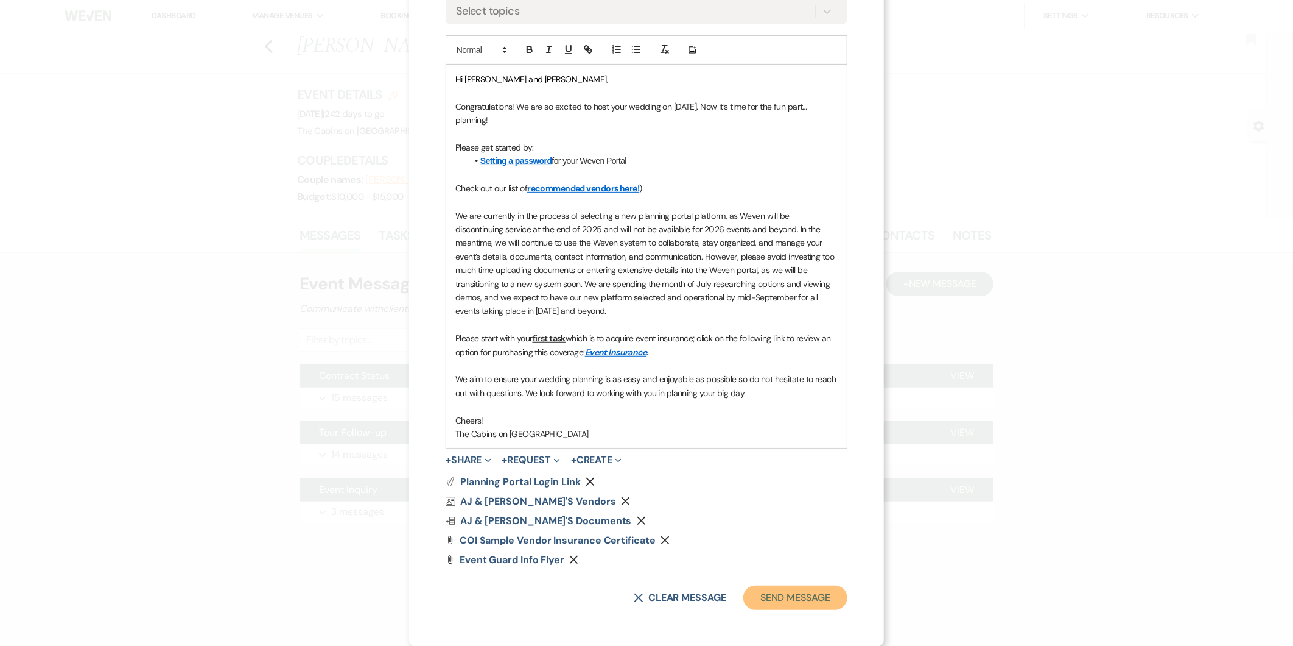
click at [795, 597] on button "Send Message" at bounding box center [796, 597] width 104 height 24
